Goal: Task Accomplishment & Management: Complete application form

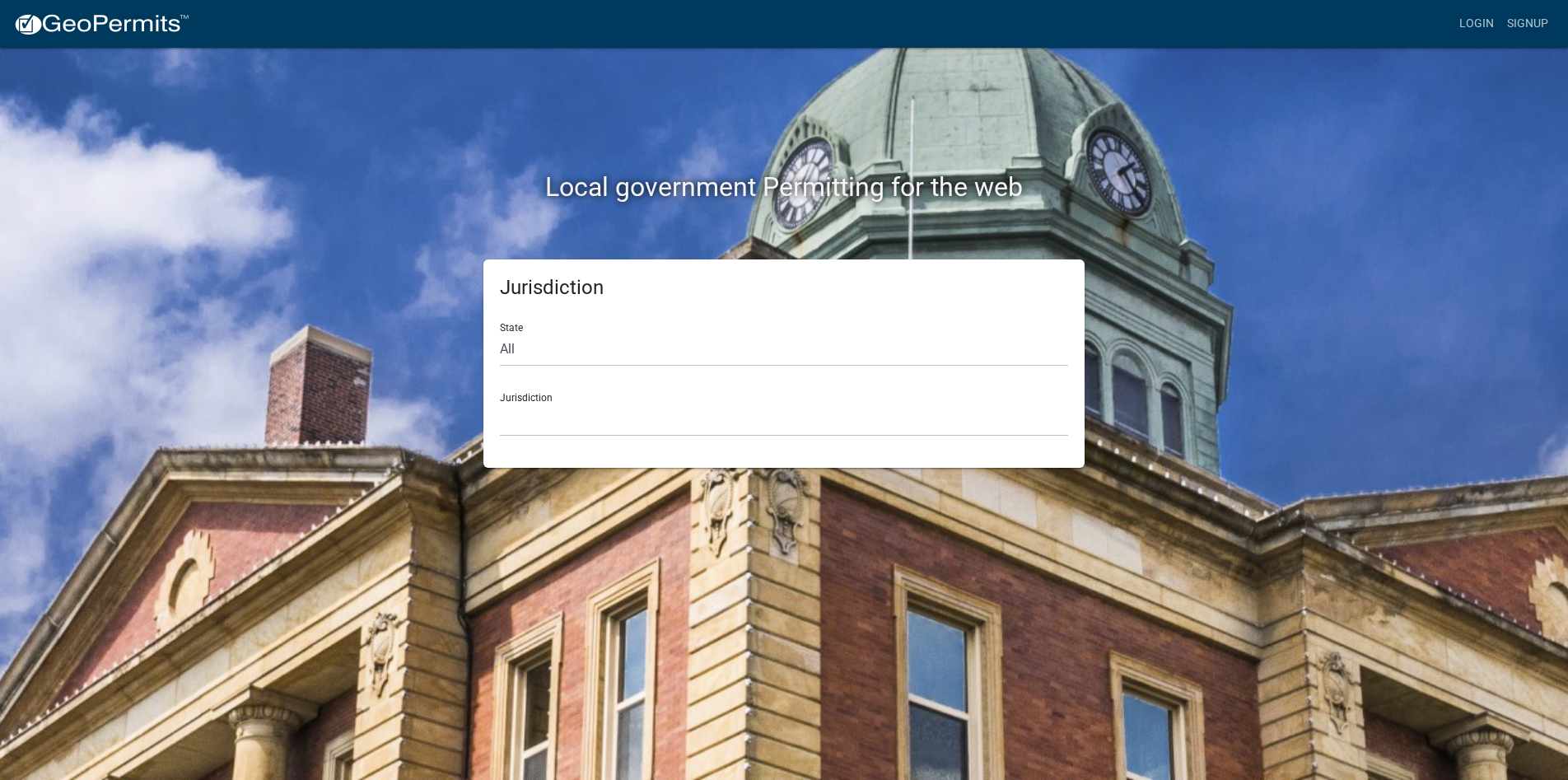
click at [606, 396] on div "Jurisdiction [GEOGRAPHIC_DATA], [US_STATE] [GEOGRAPHIC_DATA], [US_STATE][PERSON…" at bounding box center [784, 408] width 568 height 57
click at [500, 333] on select "All [US_STATE] [US_STATE] [US_STATE] [US_STATE] [US_STATE] [US_STATE] [US_STATE…" at bounding box center [784, 350] width 568 height 34
select select "[US_STATE]"
click option "[US_STATE]" at bounding box center [0, 0] width 0 height 0
click at [500, 403] on select "City of [GEOGRAPHIC_DATA], [US_STATE] City of [GEOGRAPHIC_DATA], [US_STATE] Cit…" at bounding box center [784, 420] width 568 height 34
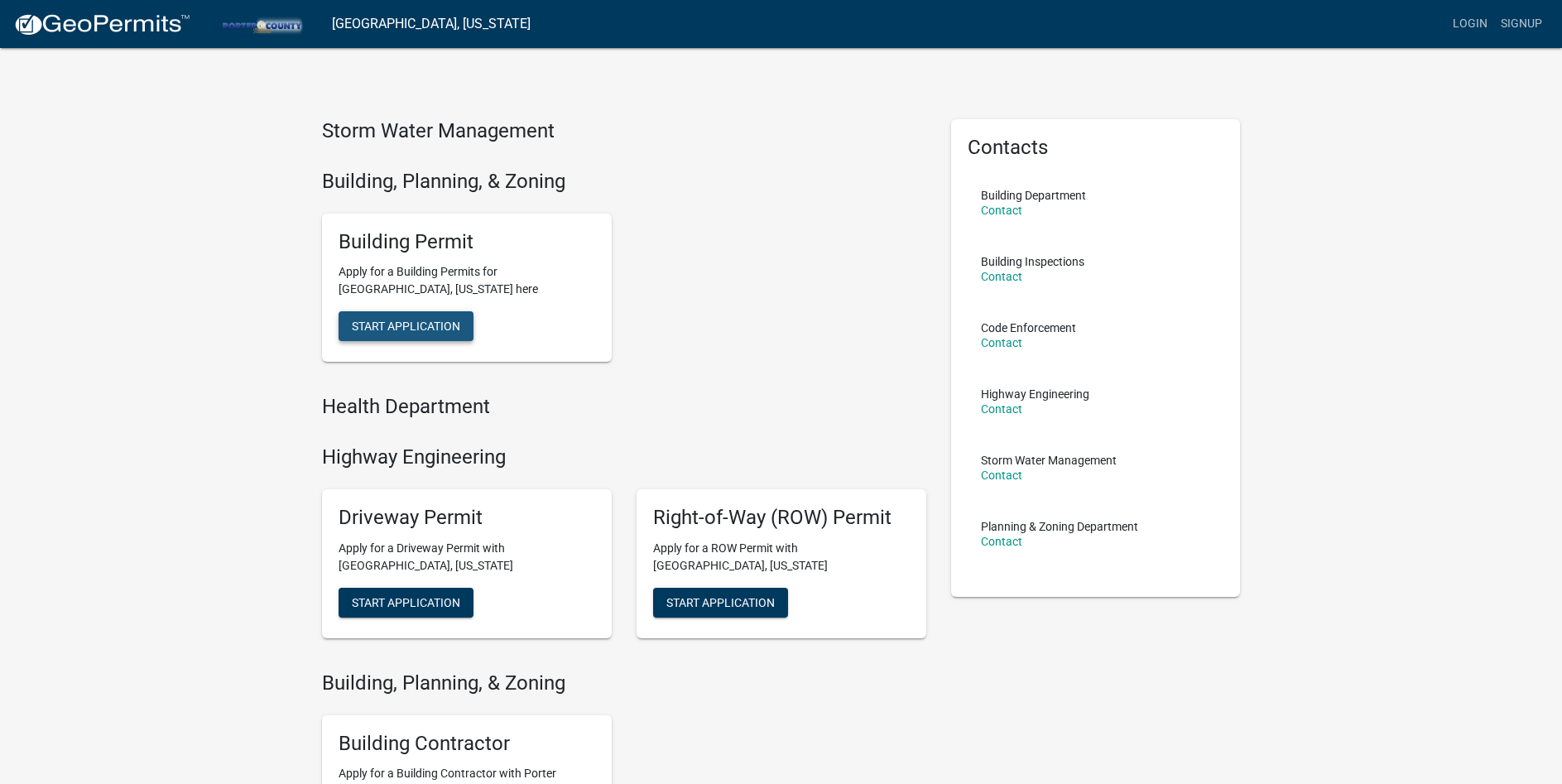
click at [433, 330] on span "Start Application" at bounding box center [406, 325] width 109 height 13
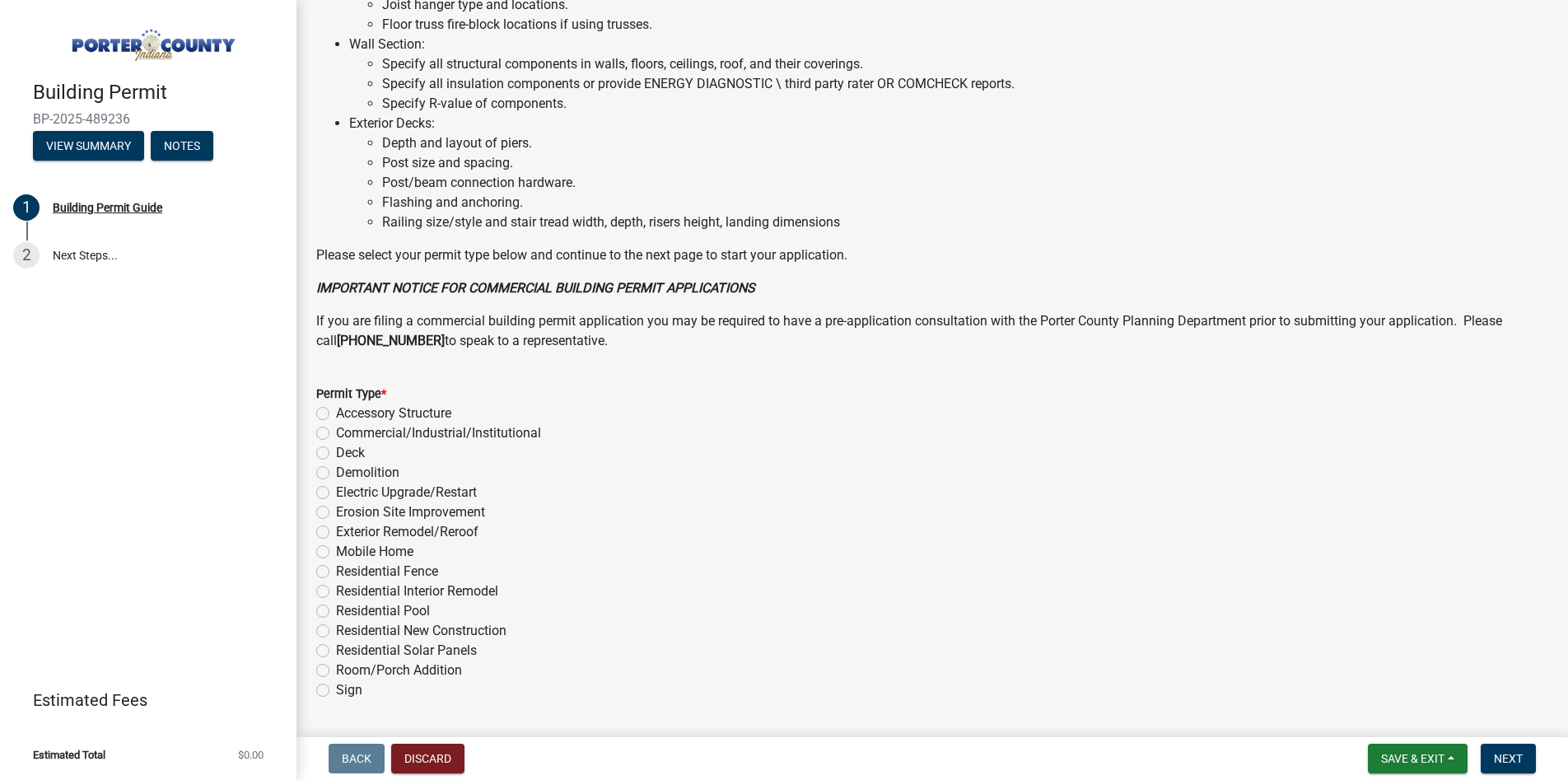
scroll to position [1100, 0]
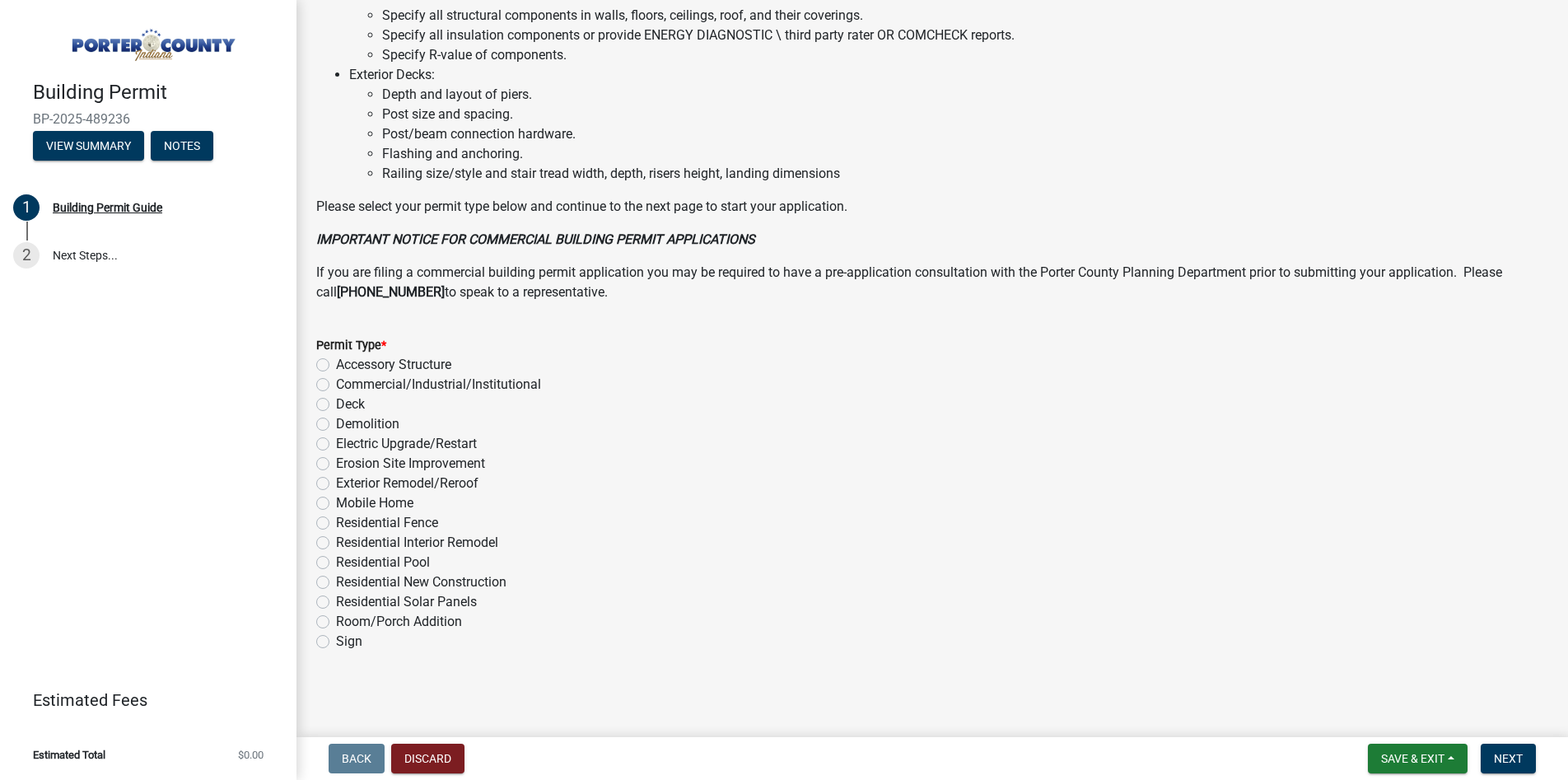
click at [369, 422] on label "Demolition" at bounding box center [368, 424] width 64 height 20
click at [347, 422] on input "Demolition" at bounding box center [342, 420] width 11 height 11
radio input "true"
click at [1492, 749] on button "Next" at bounding box center [1508, 758] width 55 height 30
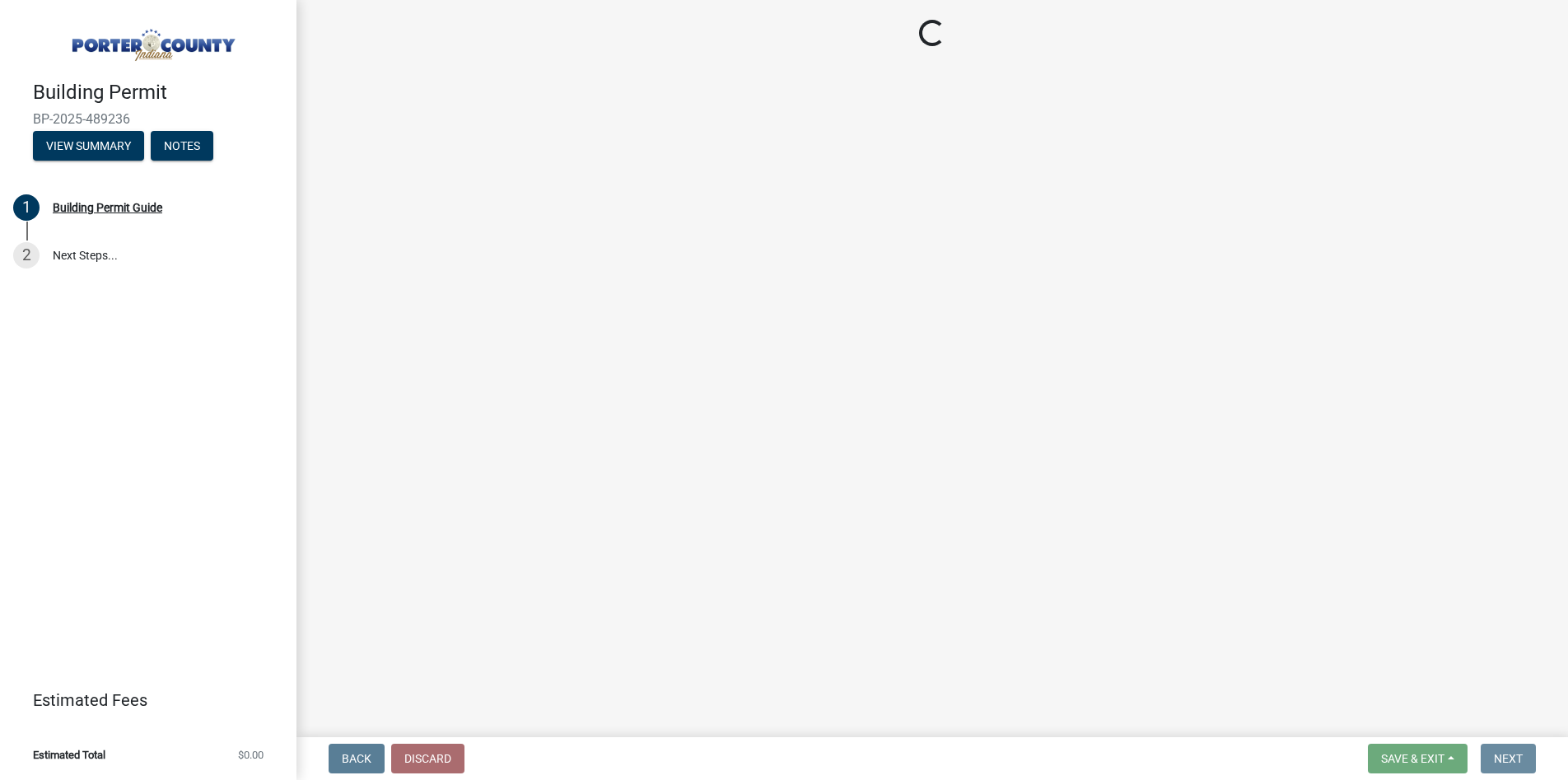
scroll to position [0, 0]
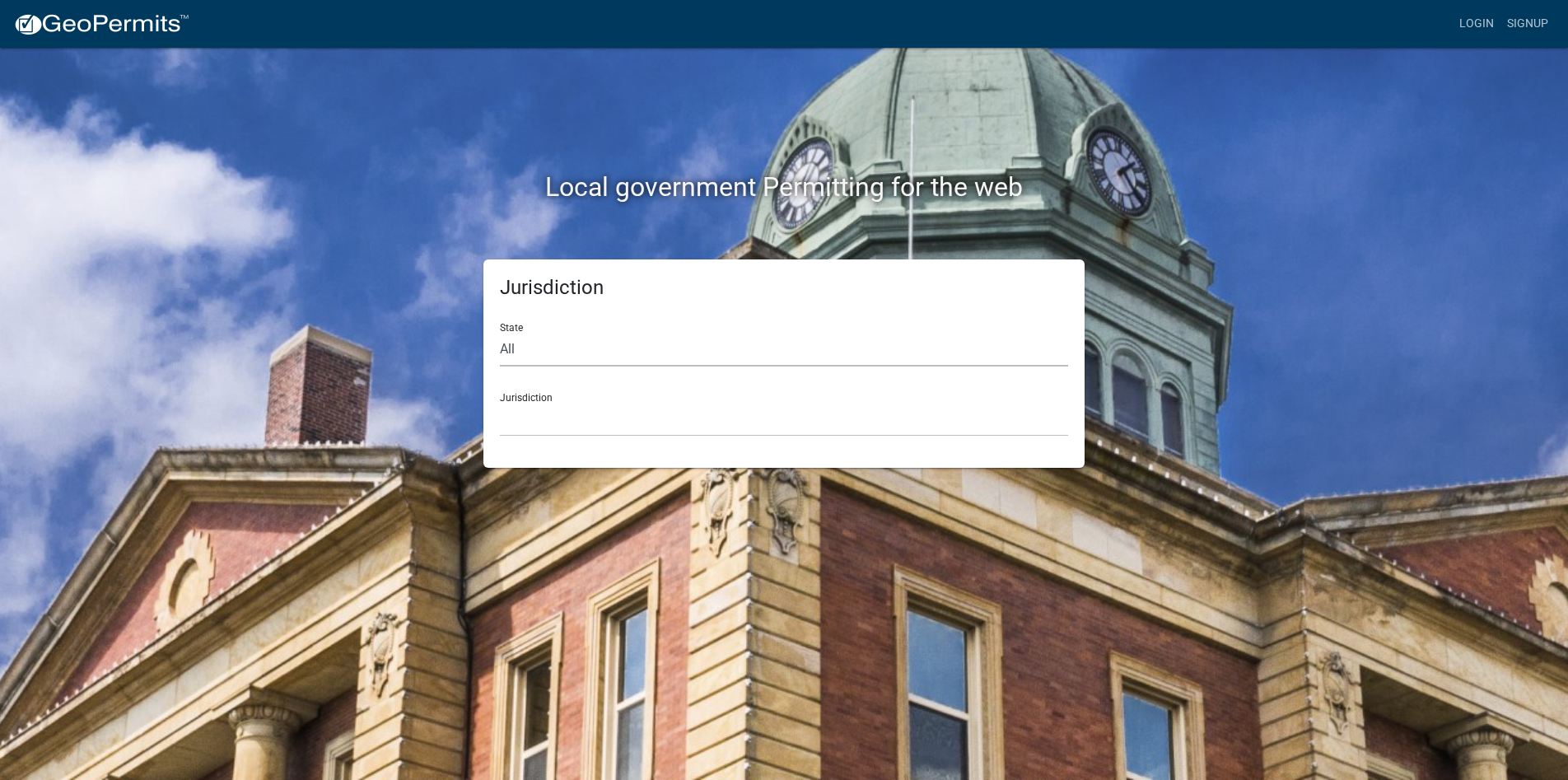
click at [500, 333] on select "All [US_STATE] [US_STATE] [US_STATE] [US_STATE] [US_STATE] [US_STATE] [US_STATE…" at bounding box center [784, 350] width 568 height 34
select select "[US_STATE]"
click option "[US_STATE]" at bounding box center [0, 0] width 0 height 0
click at [500, 403] on select "City of [GEOGRAPHIC_DATA], [US_STATE] City of [GEOGRAPHIC_DATA], [US_STATE] Cit…" at bounding box center [784, 420] width 568 height 34
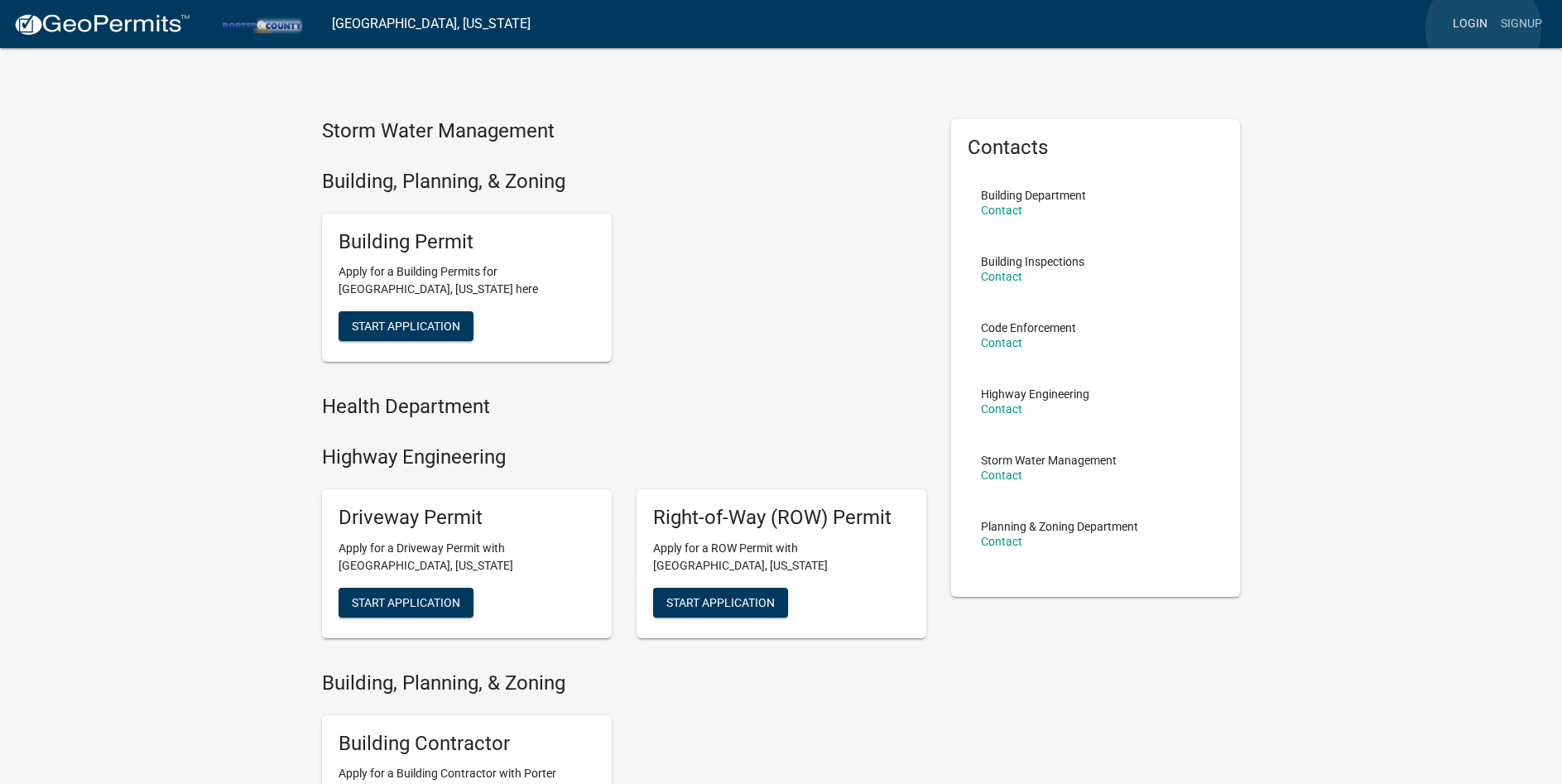
click at [1484, 29] on link "Login" at bounding box center [1469, 23] width 48 height 31
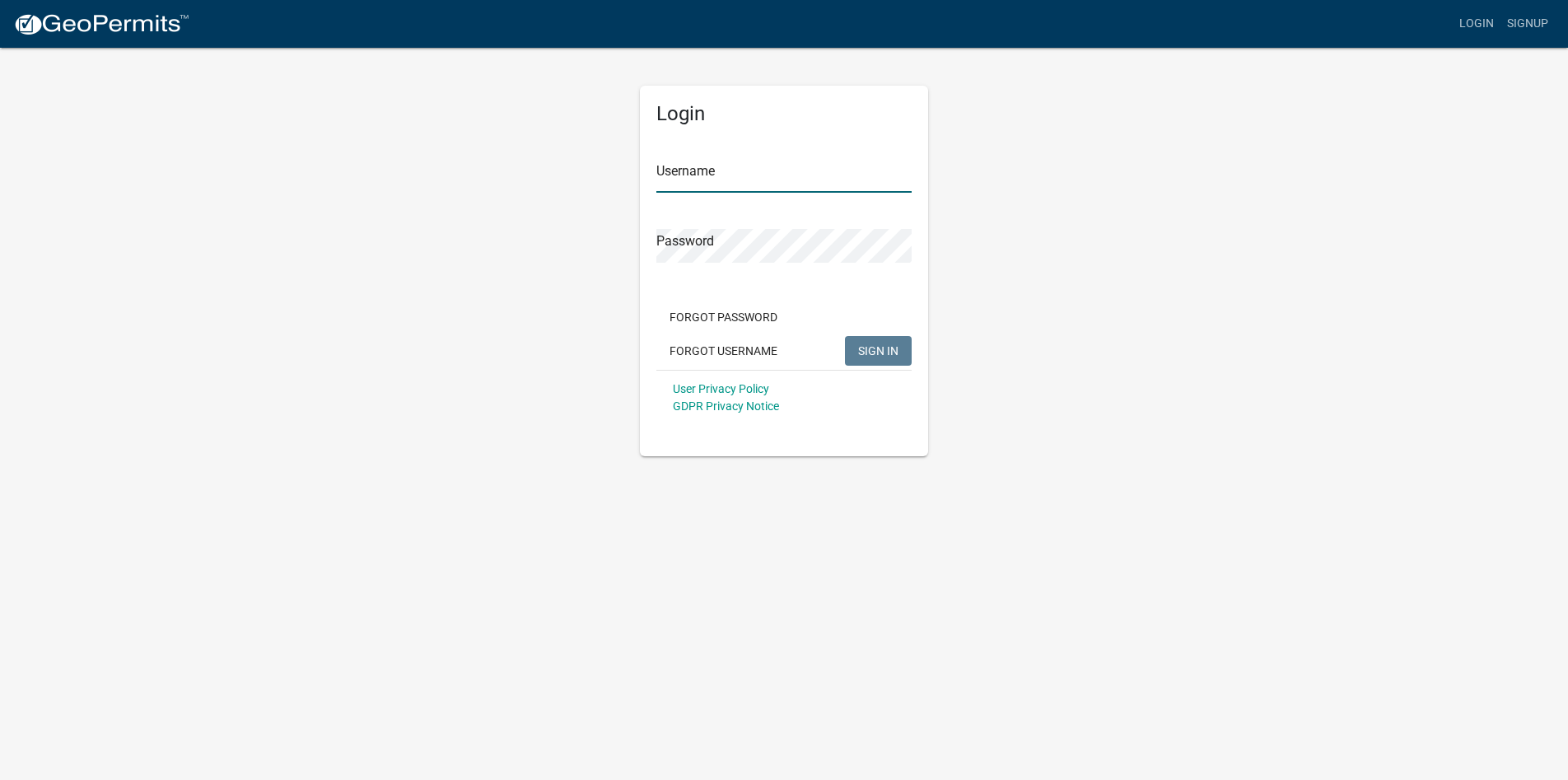
click at [754, 183] on input "Username" at bounding box center [784, 176] width 255 height 34
type input "jackie.clem@pauldavis.com"
click at [881, 354] on span "SIGN IN" at bounding box center [877, 350] width 40 height 13
click at [841, 182] on input "jackie.clem@pauldavis.com" at bounding box center [784, 176] width 255 height 34
click at [689, 182] on input "jackie.clem@pauldavis.com" at bounding box center [784, 176] width 255 height 34
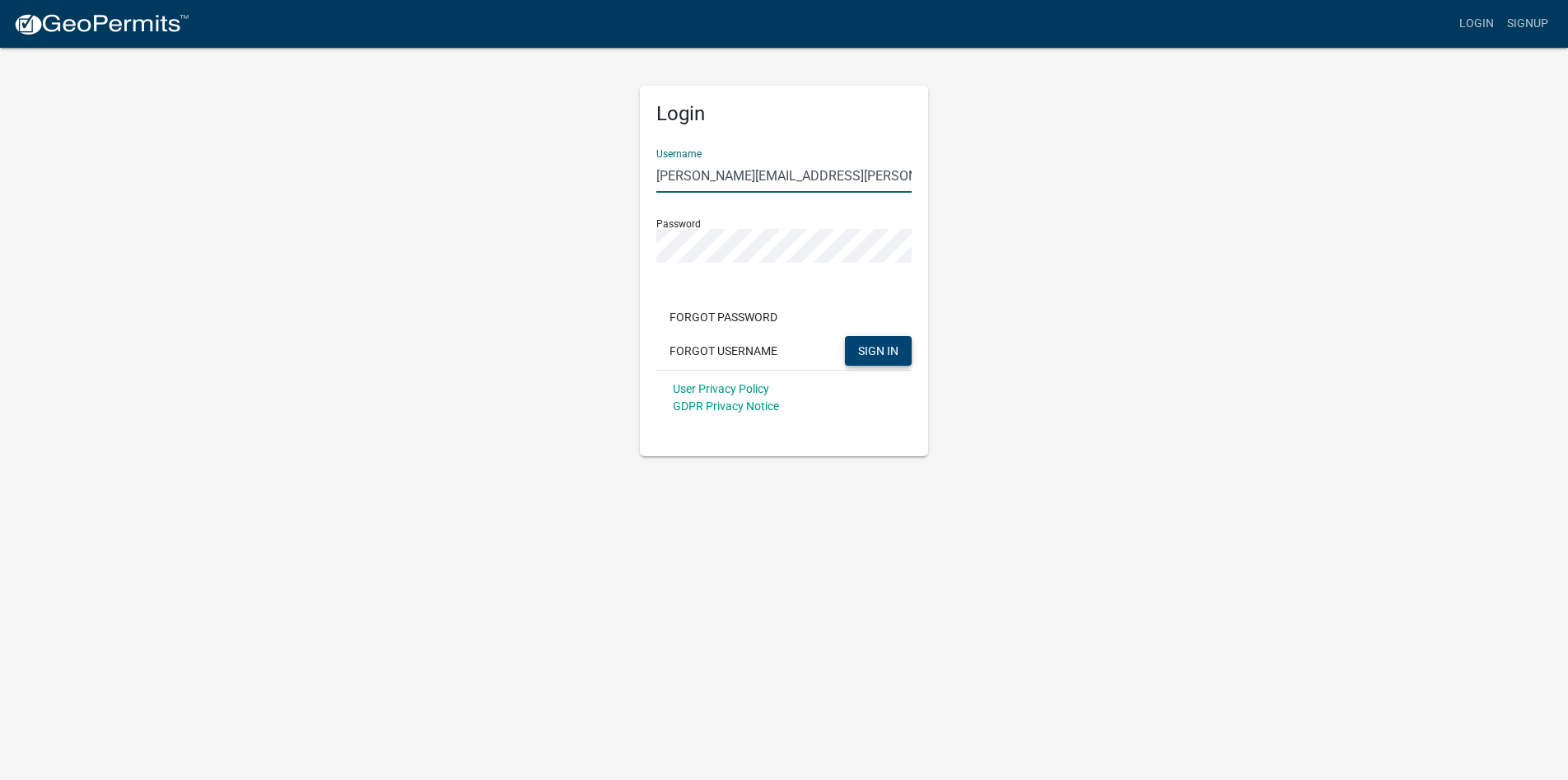
click at [830, 180] on input "jackie.clem@pauldavis.com" at bounding box center [784, 176] width 255 height 34
click at [884, 99] on div "Login Username jackie.clem@pauldavis.com Password Forgot Password Forgot Userna…" at bounding box center [784, 271] width 288 height 370
click at [827, 174] on input "jackie.clem@pauldavis.com" at bounding box center [784, 176] width 255 height 34
click at [1116, 364] on div "Login Username jackie.clem@pauldavis.com Password Forgot Password Forgot Userna…" at bounding box center [784, 251] width 939 height 410
